Goal: Information Seeking & Learning: Learn about a topic

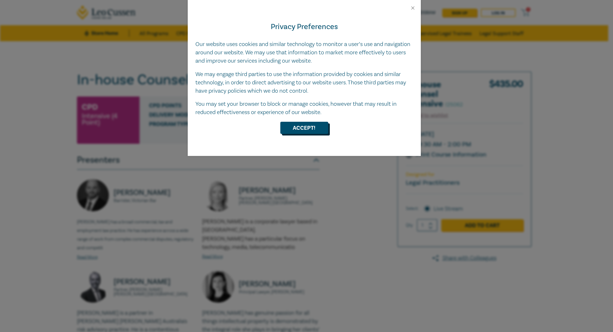
click at [301, 130] on button "Accept!" at bounding box center [304, 128] width 48 height 12
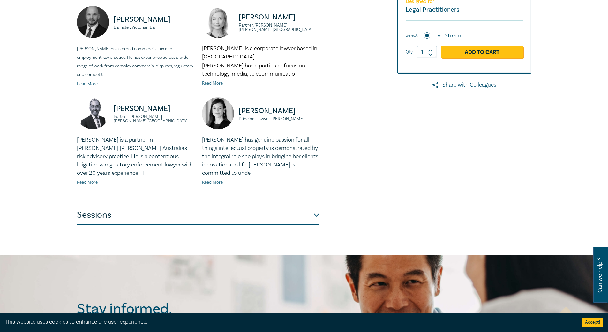
scroll to position [173, 0]
click at [316, 220] on button "Sessions" at bounding box center [198, 214] width 243 height 19
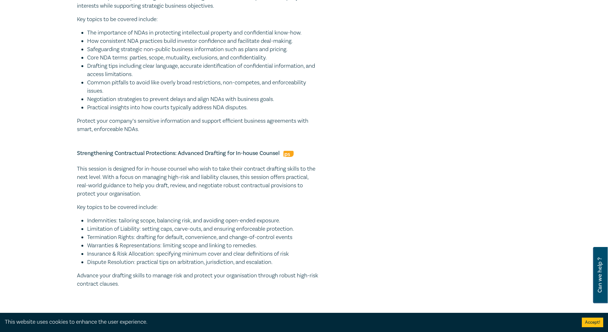
scroll to position [698, 0]
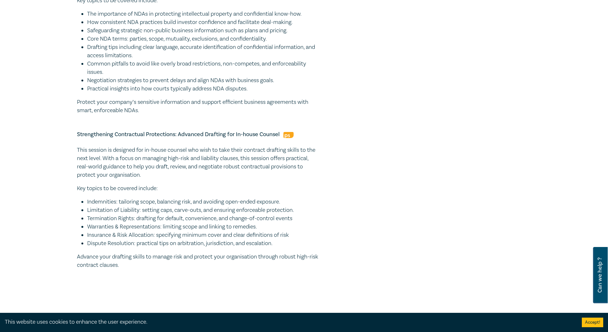
click at [318, 187] on p "Key topics to be covered include:" at bounding box center [198, 188] width 243 height 8
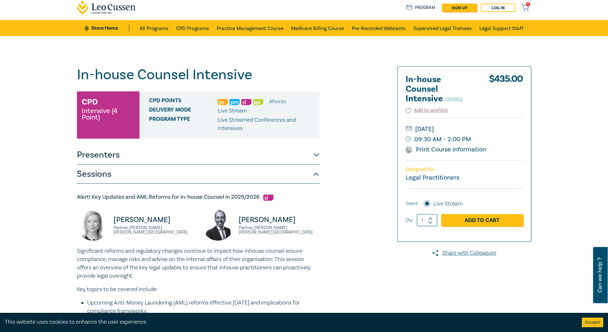
scroll to position [0, 0]
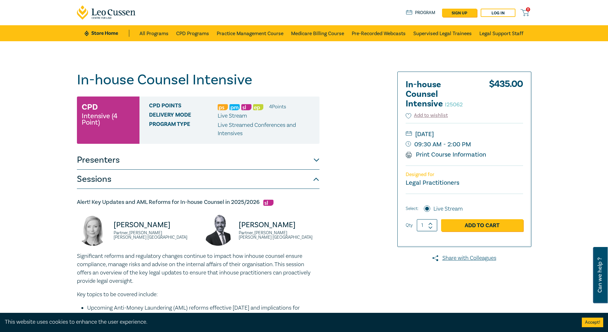
click at [316, 163] on button "Presenters" at bounding box center [198, 159] width 243 height 19
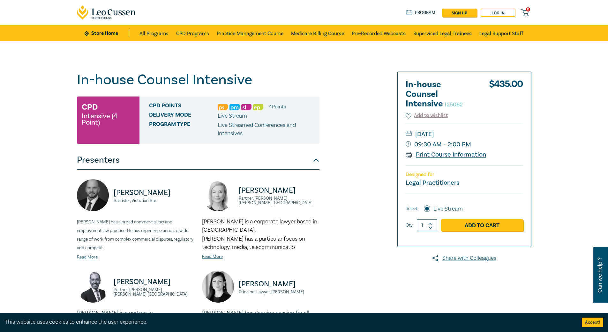
click at [429, 156] on link "Print Course Information" at bounding box center [446, 154] width 81 height 8
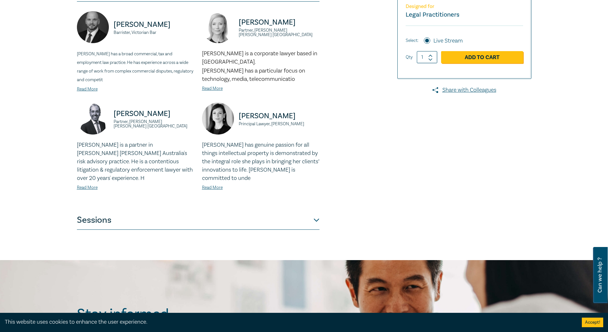
scroll to position [96, 0]
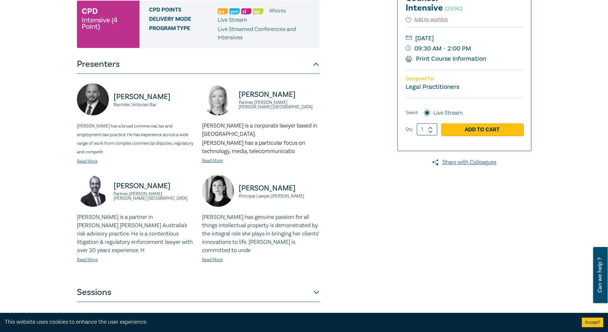
click at [309, 294] on button "Sessions" at bounding box center [198, 292] width 243 height 19
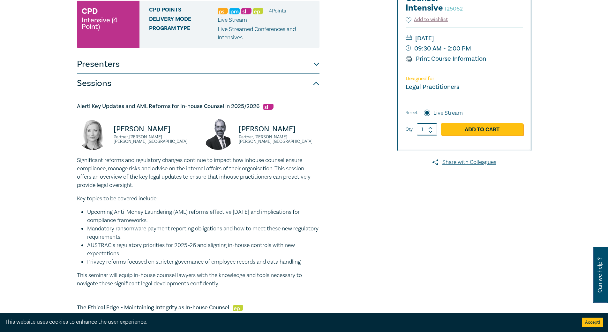
click at [120, 219] on li "Upcoming Anti-Money Laundering (AML) reforms effective [DATE] and implications …" at bounding box center [203, 216] width 233 height 17
drag, startPoint x: 86, startPoint y: 211, endPoint x: 259, endPoint y: 211, distance: 173.1
click at [259, 211] on ul "Upcoming Anti-Money Laundering (AML) reforms effective [DATE] and implications …" at bounding box center [198, 237] width 243 height 58
copy li "Upcoming Anti-Money Laundering (AML) reforms effective [DATE]"
